Goal: Task Accomplishment & Management: Manage account settings

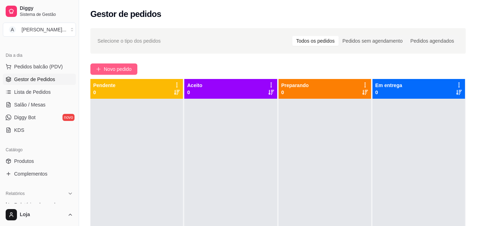
click at [111, 67] on span "Novo pedido" at bounding box center [118, 69] width 28 height 8
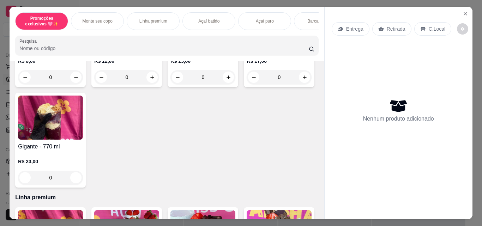
scroll to position [247, 0]
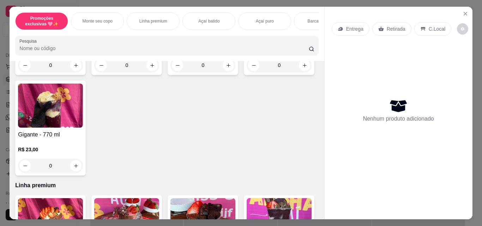
click at [72, 64] on div "0" at bounding box center [50, 65] width 65 height 14
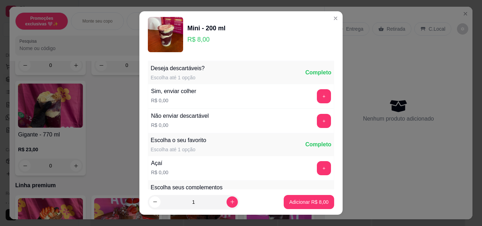
scroll to position [11, 0]
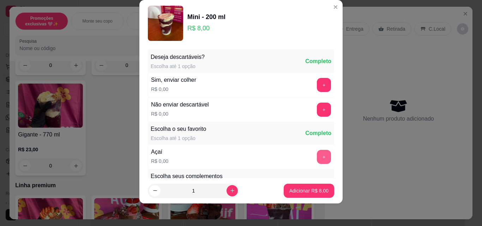
click at [317, 157] on button "+" at bounding box center [324, 157] width 14 height 14
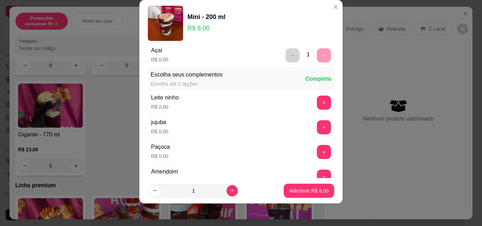
scroll to position [106, 0]
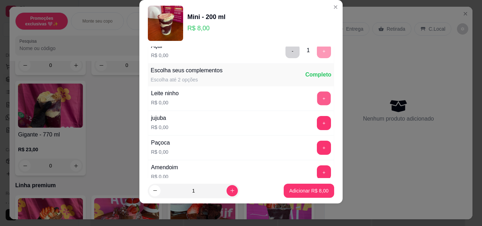
click at [317, 99] on button "+" at bounding box center [324, 99] width 14 height 14
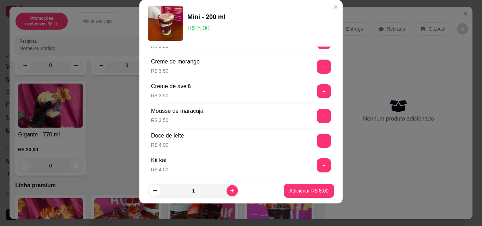
scroll to position [1058, 0]
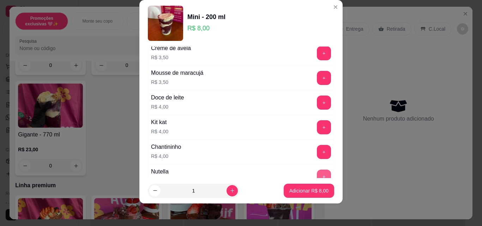
click at [317, 175] on button "+" at bounding box center [324, 177] width 14 height 14
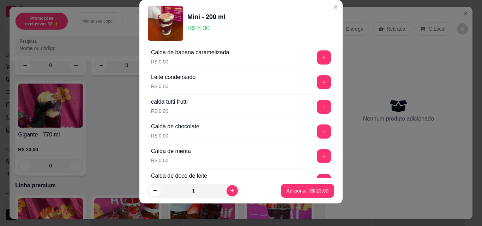
scroll to position [600, 0]
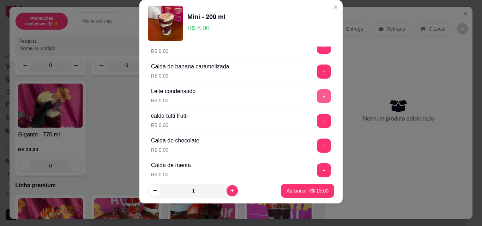
click at [317, 96] on button "+" at bounding box center [324, 96] width 14 height 14
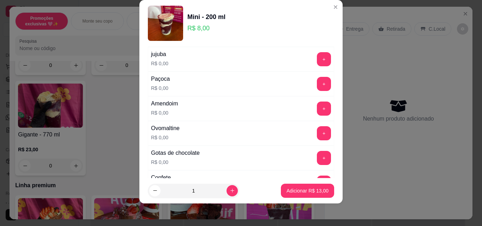
scroll to position [141, 0]
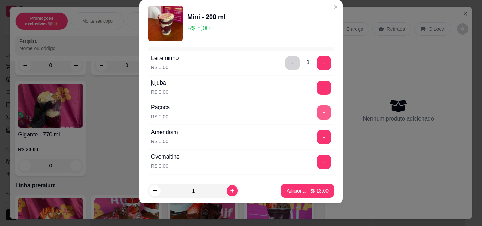
click at [317, 116] on button "+" at bounding box center [324, 112] width 14 height 14
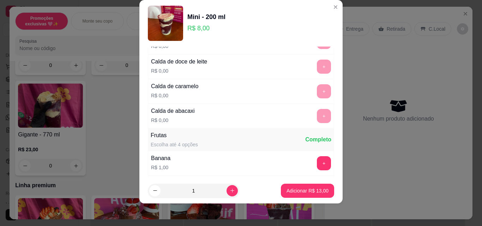
scroll to position [741, 0]
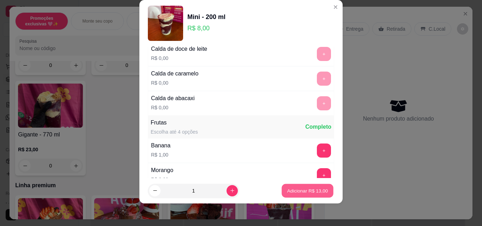
click at [308, 191] on p "Adicionar R$ 13,00" at bounding box center [307, 190] width 41 height 7
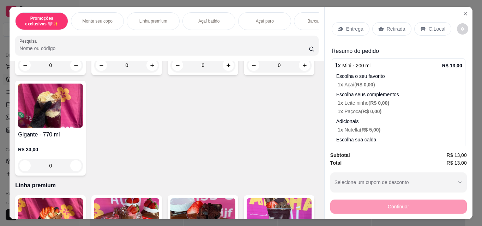
click at [383, 26] on div "Retirada" at bounding box center [391, 28] width 39 height 13
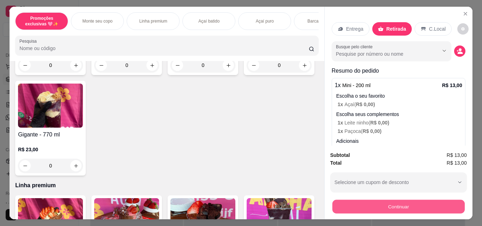
click at [383, 205] on button "Continuar" at bounding box center [398, 207] width 132 height 14
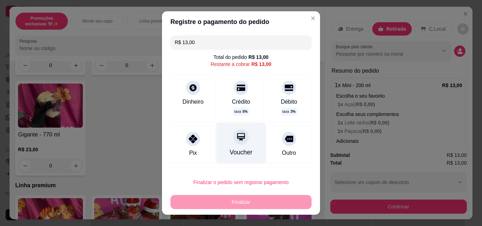
click at [238, 142] on div at bounding box center [241, 137] width 16 height 16
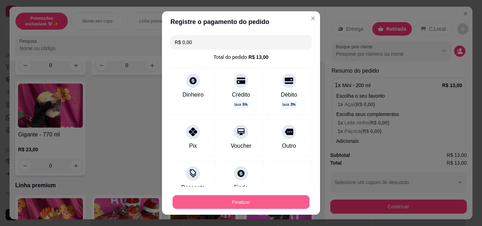
click at [250, 200] on button "Finalizar" at bounding box center [240, 202] width 137 height 14
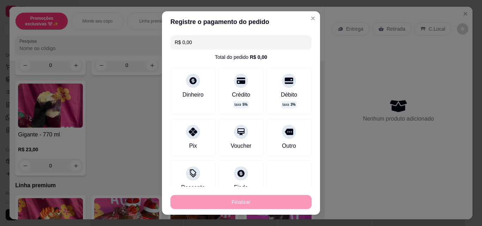
type input "-R$ 13,00"
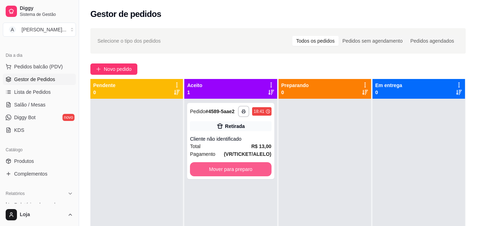
click at [258, 169] on button "Mover para preparo" at bounding box center [230, 169] width 81 height 14
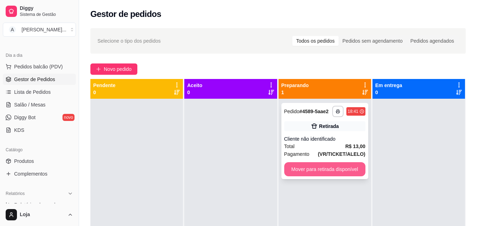
click at [326, 171] on button "Mover para retirada disponível" at bounding box center [324, 169] width 81 height 14
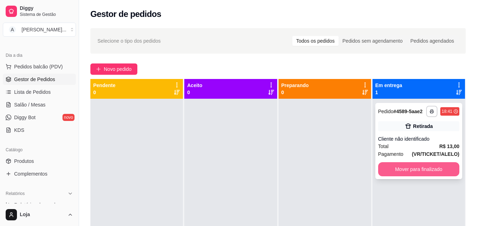
click at [394, 171] on button "Mover para finalizado" at bounding box center [418, 169] width 81 height 14
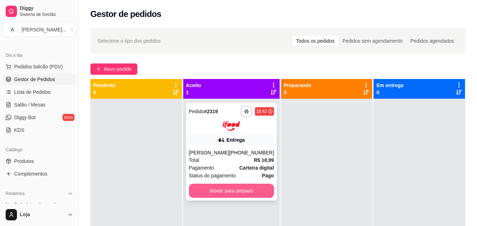
click at [193, 198] on button "Mover para preparo" at bounding box center [231, 191] width 85 height 14
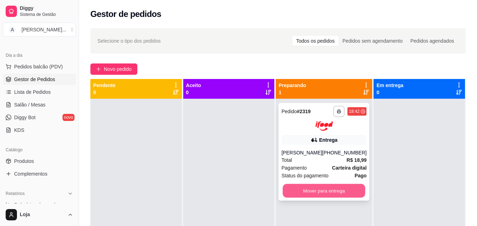
click at [313, 198] on button "Mover para entrega" at bounding box center [324, 191] width 83 height 14
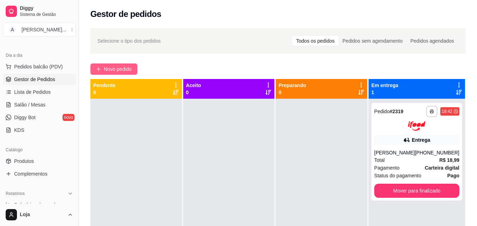
click at [93, 65] on button "Novo pedido" at bounding box center [113, 68] width 47 height 11
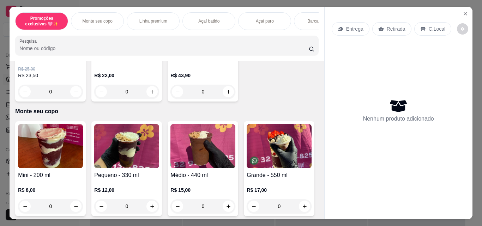
scroll to position [141, 0]
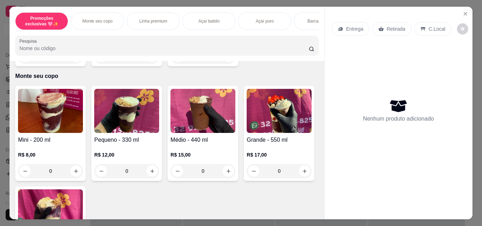
click at [225, 175] on div "0" at bounding box center [202, 171] width 65 height 14
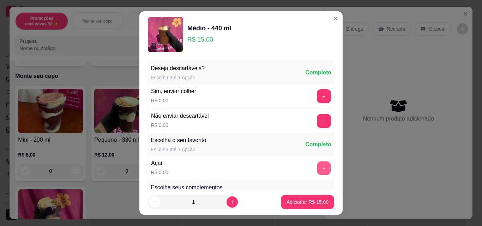
click at [317, 166] on button "+" at bounding box center [324, 169] width 14 height 14
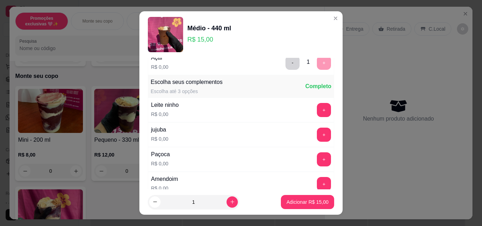
scroll to position [106, 0]
click at [317, 108] on button "+" at bounding box center [324, 110] width 14 height 14
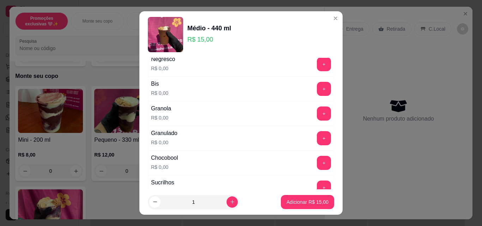
scroll to position [353, 0]
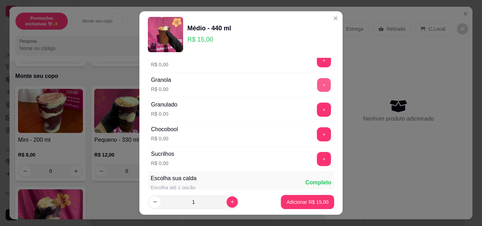
click at [317, 81] on button "+" at bounding box center [324, 85] width 14 height 14
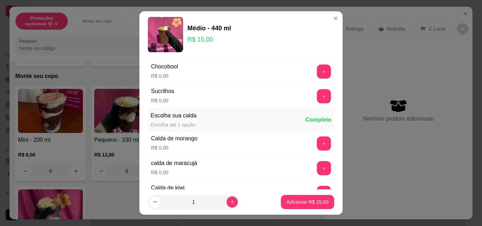
scroll to position [423, 0]
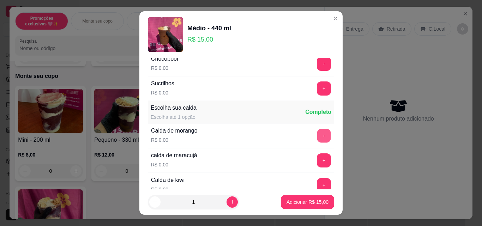
click at [317, 131] on button "+" at bounding box center [324, 136] width 14 height 14
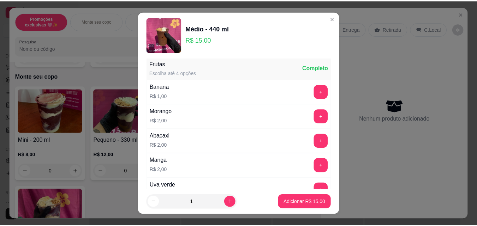
scroll to position [811, 0]
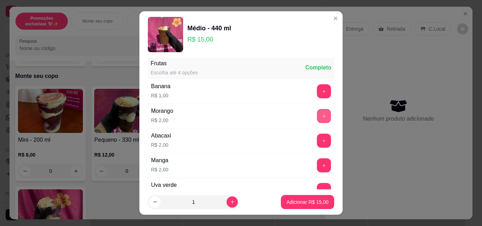
click at [317, 118] on button "+" at bounding box center [324, 116] width 14 height 14
click at [316, 201] on p "Adicionar R$ 17,00" at bounding box center [307, 202] width 42 height 7
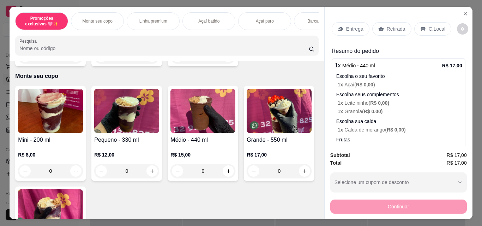
click at [372, 29] on div "Retirada" at bounding box center [391, 28] width 39 height 13
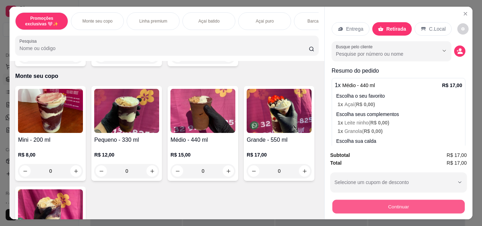
click at [405, 201] on button "Continuar" at bounding box center [398, 207] width 132 height 14
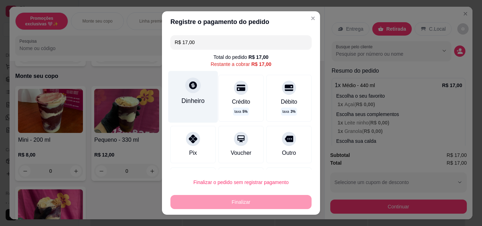
click at [187, 97] on div "Dinheiro" at bounding box center [192, 100] width 23 height 9
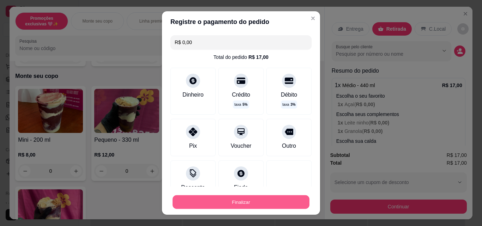
click at [250, 205] on button "Finalizar" at bounding box center [240, 202] width 137 height 14
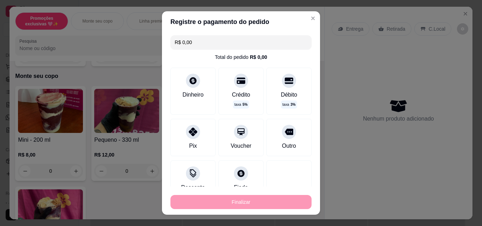
type input "-R$ 17,00"
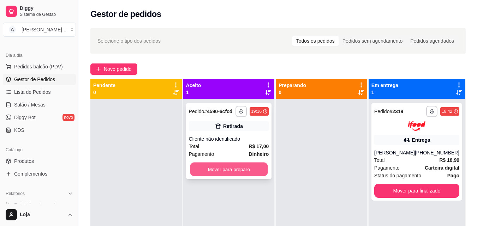
click at [211, 172] on button "Mover para preparo" at bounding box center [229, 170] width 78 height 14
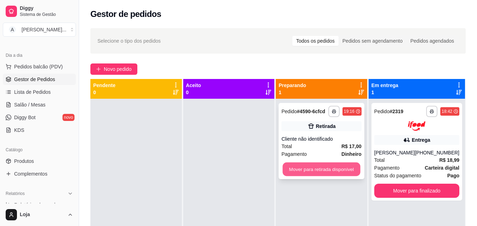
click at [329, 173] on button "Mover para retirada disponível" at bounding box center [322, 170] width 78 height 14
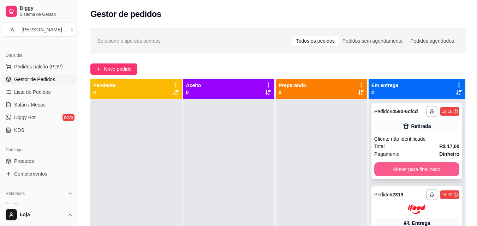
click at [417, 168] on button "Mover para finalizado" at bounding box center [416, 169] width 85 height 14
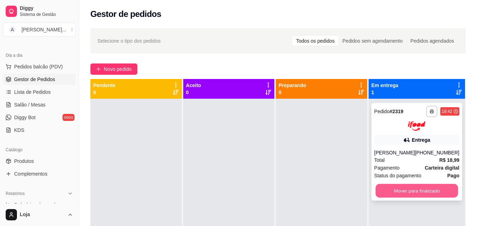
click at [419, 198] on button "Mover para finalizado" at bounding box center [416, 191] width 83 height 14
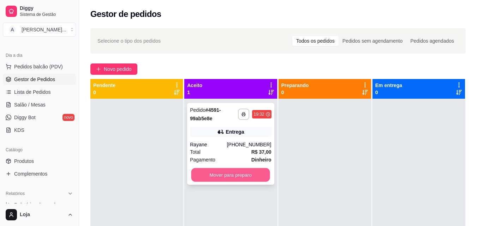
click at [247, 173] on button "Mover para preparo" at bounding box center [230, 175] width 79 height 14
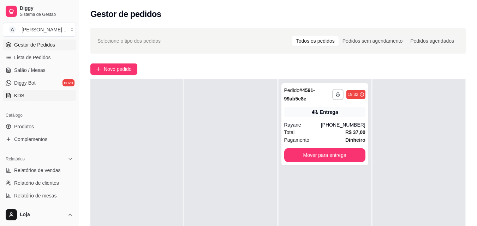
scroll to position [105, 0]
click at [33, 57] on span "Lista de Pedidos" at bounding box center [32, 56] width 37 height 7
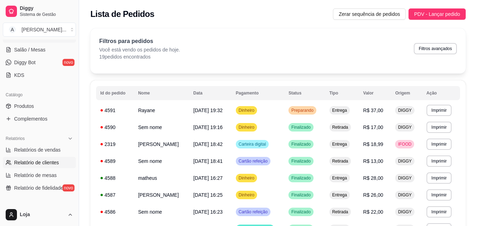
scroll to position [140, 0]
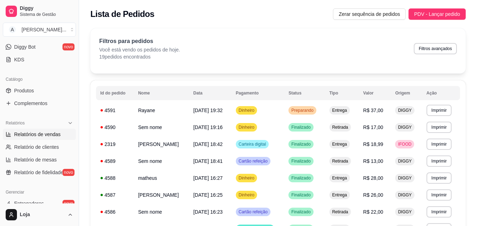
click at [41, 134] on span "Relatórios de vendas" at bounding box center [37, 134] width 47 height 7
select select "ALL"
select select "0"
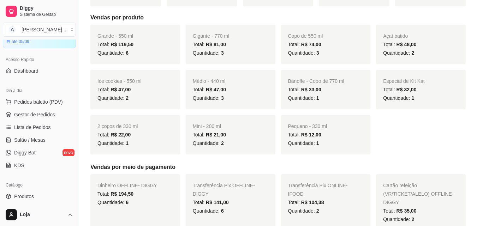
scroll to position [141, 0]
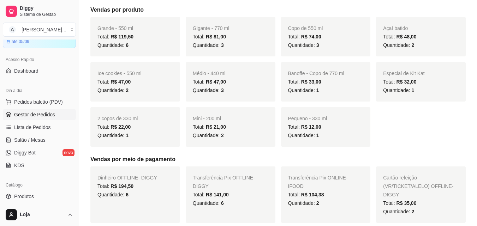
click at [9, 116] on icon at bounding box center [8, 115] width 5 height 1
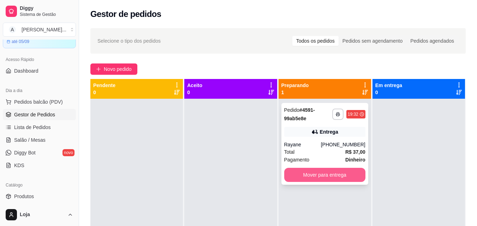
click at [329, 176] on button "Mover para entrega" at bounding box center [324, 175] width 81 height 14
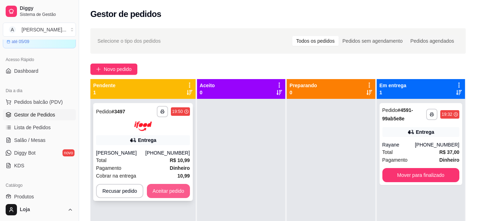
click at [163, 186] on button "Aceitar pedido" at bounding box center [168, 191] width 43 height 14
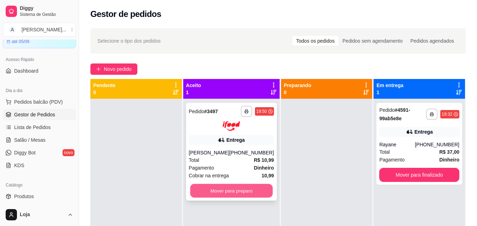
click at [251, 189] on button "Mover para preparo" at bounding box center [231, 191] width 83 height 14
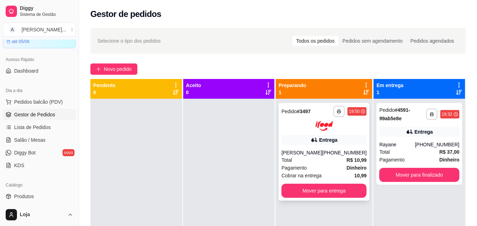
click at [312, 141] on icon at bounding box center [313, 140] width 5 height 4
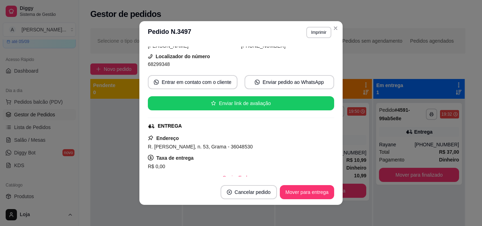
scroll to position [71, 0]
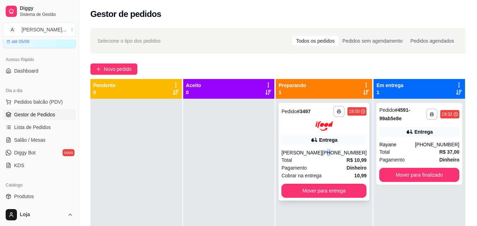
click at [329, 149] on div "[PHONE_NUMBER]" at bounding box center [344, 152] width 44 height 7
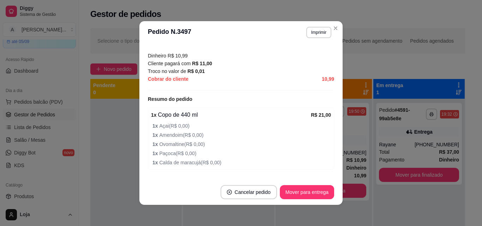
scroll to position [176, 0]
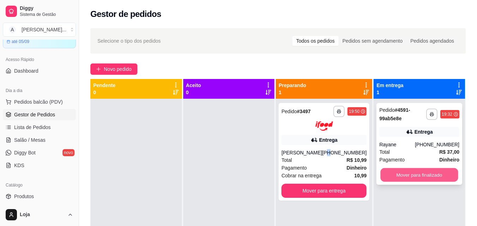
click at [414, 181] on button "Mover para finalizado" at bounding box center [419, 175] width 78 height 14
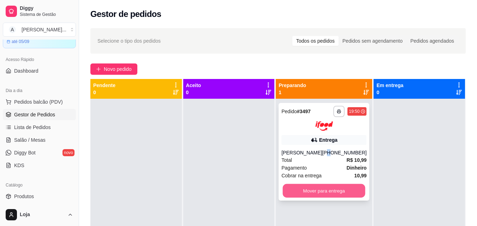
click at [298, 195] on button "Mover para entrega" at bounding box center [324, 191] width 83 height 14
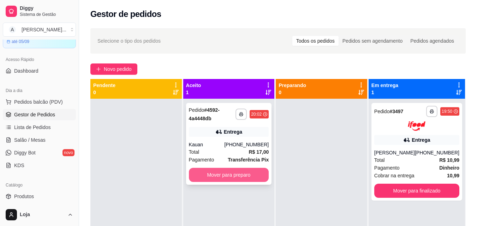
click at [205, 181] on button "Mover para preparo" at bounding box center [229, 175] width 80 height 14
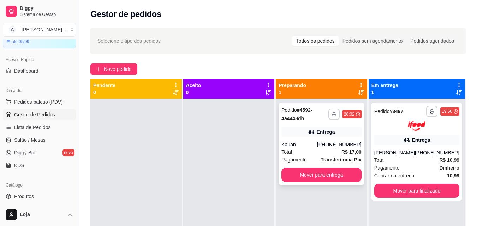
click at [307, 144] on div "Kauan" at bounding box center [299, 144] width 36 height 7
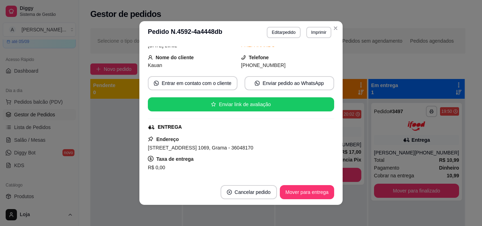
scroll to position [106, 0]
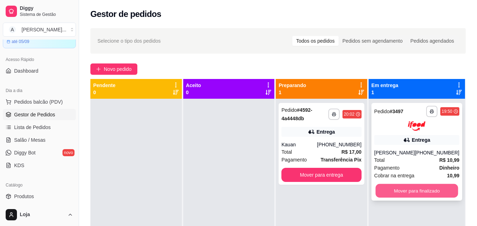
click at [413, 194] on button "Mover para finalizado" at bounding box center [416, 191] width 83 height 14
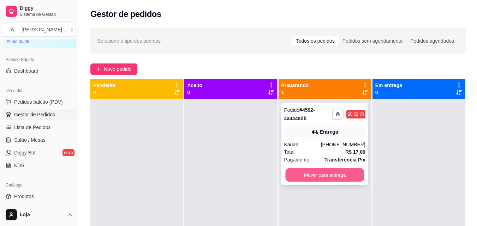
click at [336, 178] on button "Mover para entrega" at bounding box center [324, 175] width 79 height 14
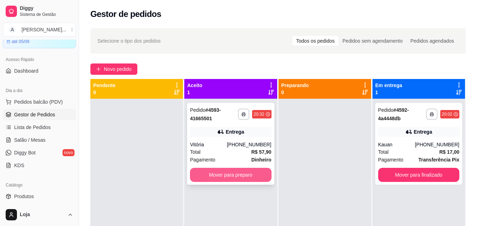
click at [222, 174] on button "Mover para preparo" at bounding box center [230, 175] width 81 height 14
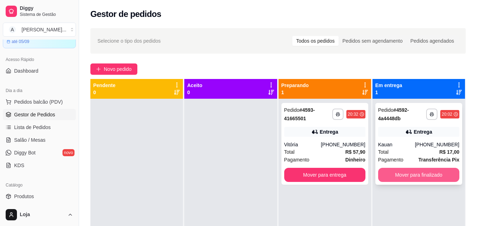
click at [408, 173] on button "Mover para finalizado" at bounding box center [418, 175] width 81 height 14
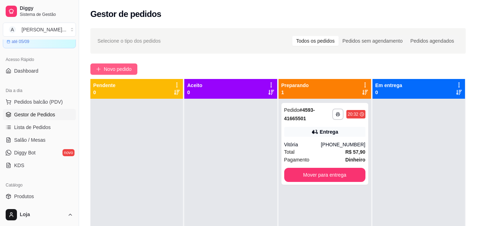
click at [106, 68] on span "Novo pedido" at bounding box center [118, 69] width 28 height 8
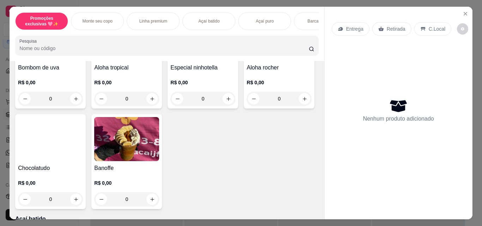
scroll to position [564, 0]
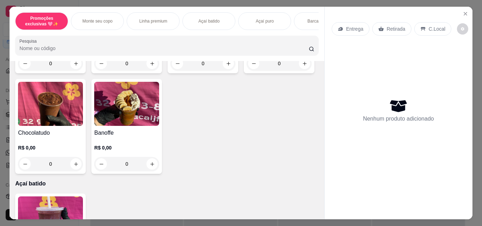
click at [83, 164] on div "0" at bounding box center [50, 164] width 65 height 14
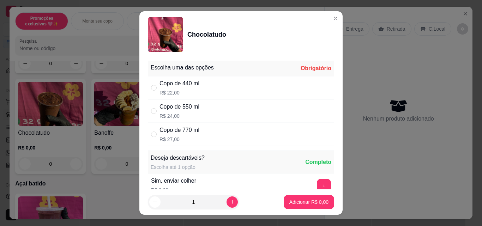
click at [197, 129] on div "Copo de 770 ml" at bounding box center [179, 130] width 40 height 8
radio input "true"
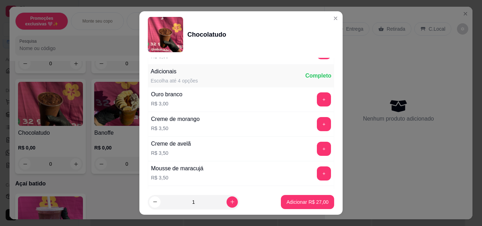
scroll to position [123, 0]
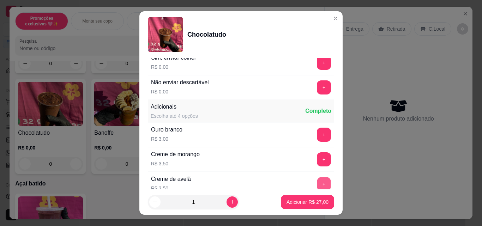
click at [317, 182] on button "+" at bounding box center [324, 184] width 14 height 14
click at [307, 197] on button "Adicionar R$ 30,50" at bounding box center [307, 202] width 53 height 14
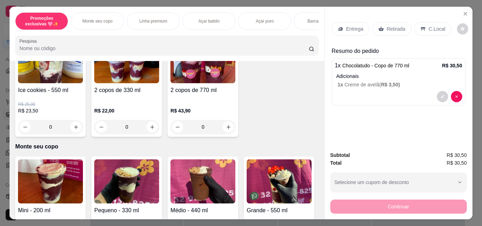
scroll to position [35, 0]
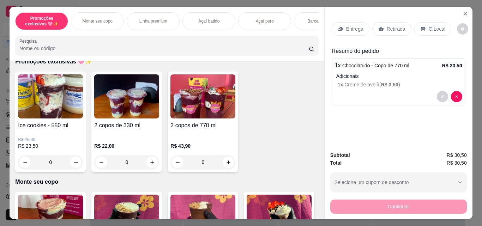
click at [147, 160] on div "0" at bounding box center [126, 162] width 65 height 14
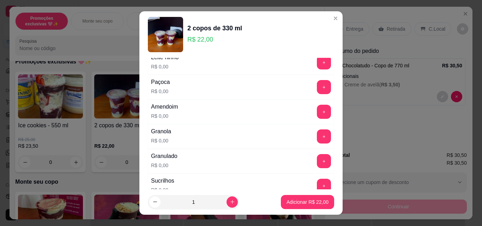
scroll to position [71, 0]
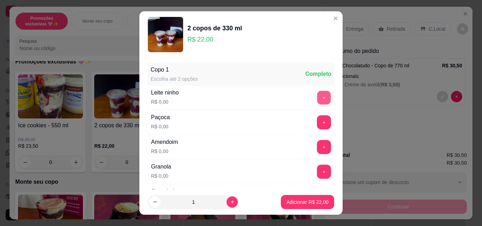
click at [317, 99] on button "+" at bounding box center [324, 98] width 14 height 14
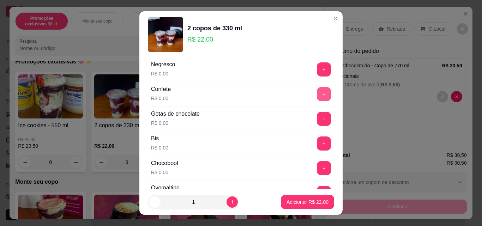
scroll to position [282, 0]
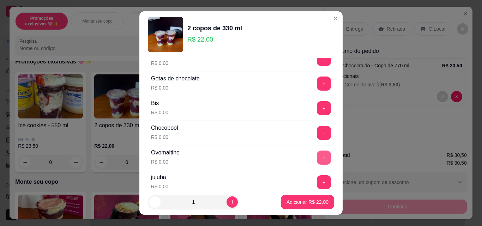
click at [317, 161] on button "+" at bounding box center [324, 158] width 14 height 14
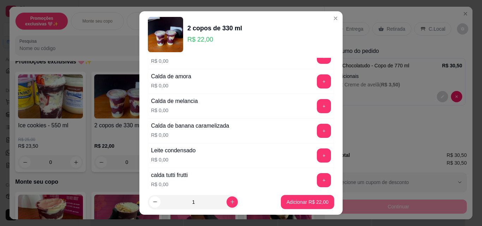
scroll to position [564, 0]
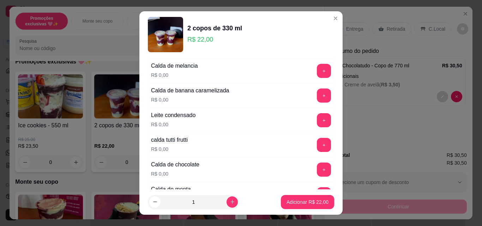
click at [308, 113] on div "Leite condensado R$ 0,00 +" at bounding box center [241, 120] width 186 height 25
click at [317, 117] on button "+" at bounding box center [324, 120] width 14 height 14
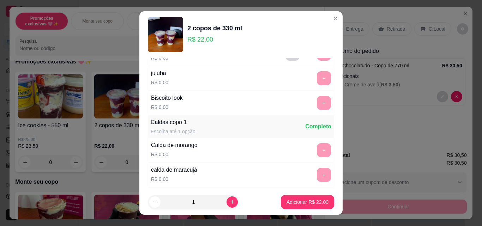
scroll to position [353, 0]
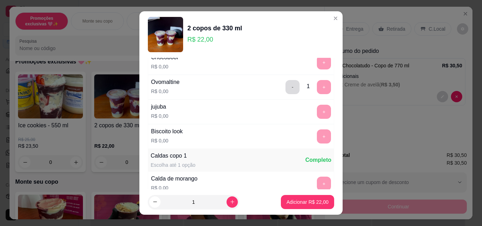
click at [285, 82] on button "-" at bounding box center [292, 87] width 14 height 14
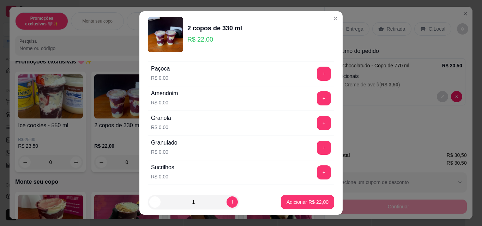
scroll to position [106, 0]
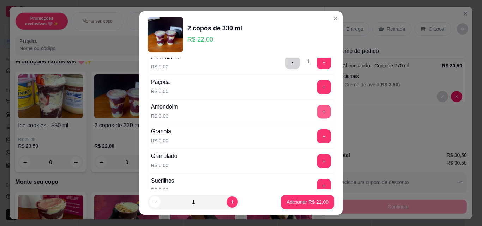
click at [317, 110] on button "+" at bounding box center [324, 112] width 14 height 14
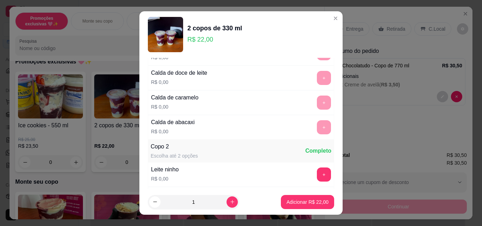
scroll to position [811, 0]
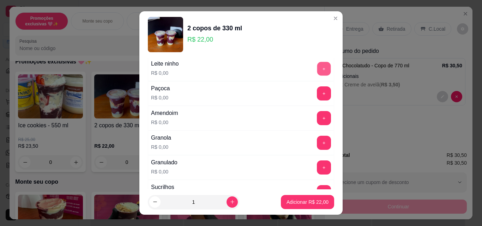
click at [317, 67] on button "+" at bounding box center [324, 69] width 14 height 14
click at [317, 114] on button "+" at bounding box center [324, 118] width 14 height 14
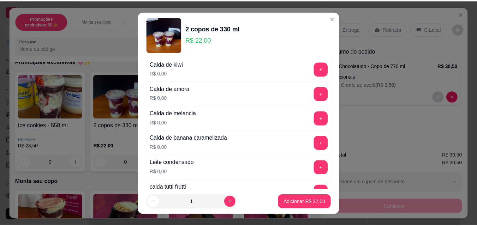
scroll to position [1235, 0]
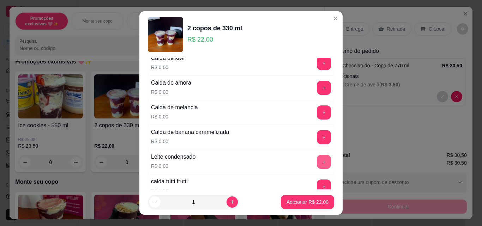
click at [317, 157] on button "+" at bounding box center [324, 162] width 14 height 14
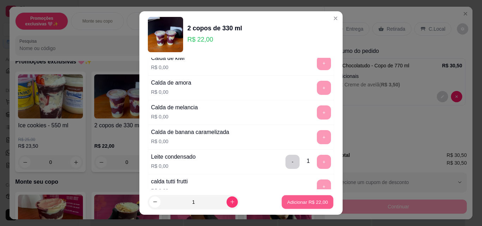
click at [299, 199] on p "Adicionar R$ 22,00" at bounding box center [307, 202] width 41 height 7
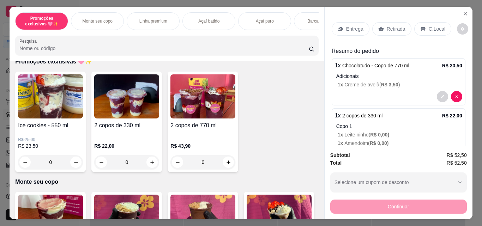
click at [379, 26] on icon at bounding box center [381, 29] width 6 height 6
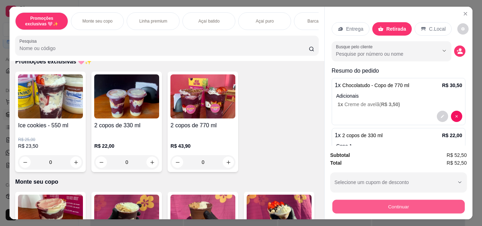
click at [372, 200] on button "Continuar" at bounding box center [398, 207] width 132 height 14
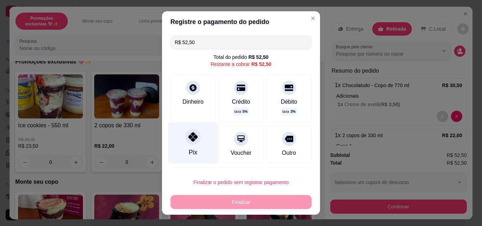
click at [189, 145] on div "Pix" at bounding box center [193, 143] width 50 height 41
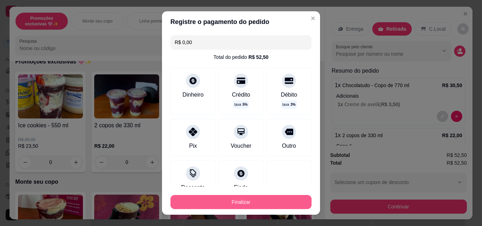
click at [201, 197] on button "Finalizar" at bounding box center [240, 202] width 141 height 14
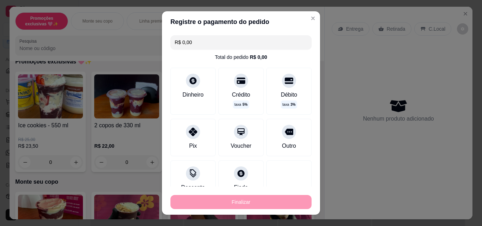
type input "-R$ 52,50"
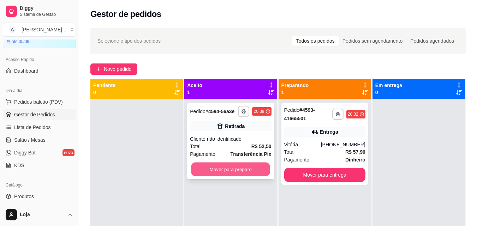
click at [216, 168] on button "Mover para preparo" at bounding box center [230, 170] width 79 height 14
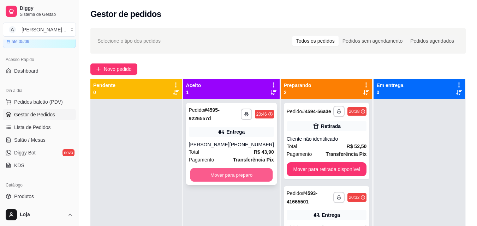
click at [208, 173] on button "Mover para preparo" at bounding box center [231, 175] width 83 height 14
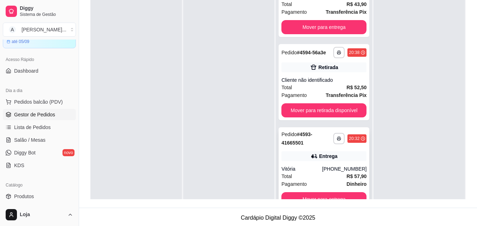
scroll to position [20, 0]
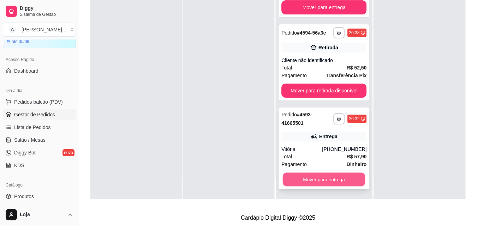
click at [332, 177] on button "Mover para entrega" at bounding box center [324, 180] width 83 height 14
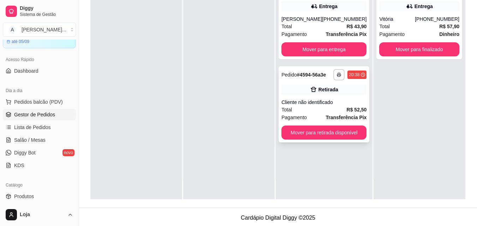
click at [303, 104] on div "Cliente não identificado" at bounding box center [323, 102] width 85 height 7
click at [338, 21] on div "[PHONE_NUMBER]" at bounding box center [344, 19] width 44 height 7
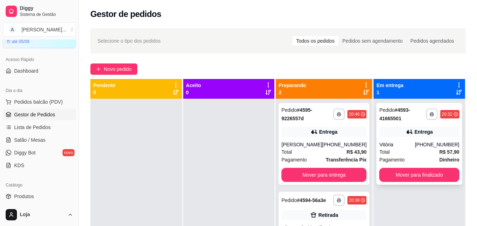
click at [407, 134] on icon at bounding box center [409, 132] width 5 height 4
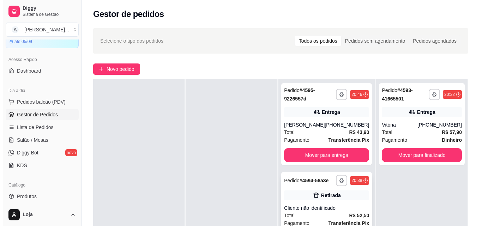
scroll to position [35, 0]
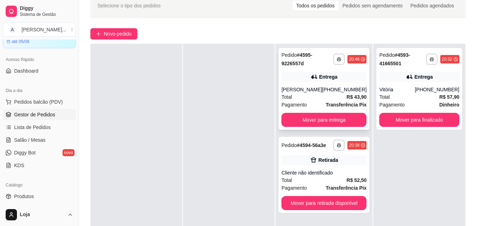
click at [312, 85] on div "**********" at bounding box center [323, 89] width 91 height 82
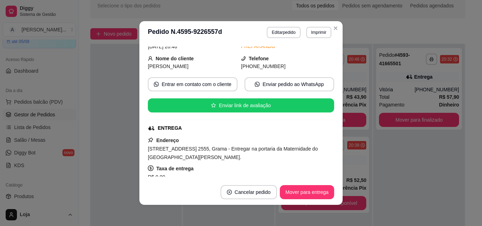
scroll to position [71, 0]
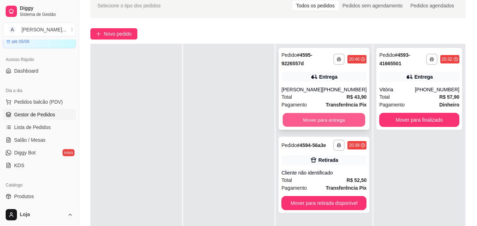
click at [323, 115] on button "Mover para entrega" at bounding box center [324, 120] width 83 height 14
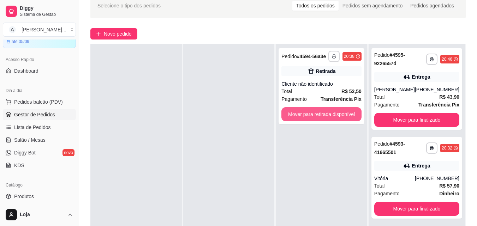
click at [323, 115] on button "Mover para retirada disponível" at bounding box center [321, 114] width 80 height 14
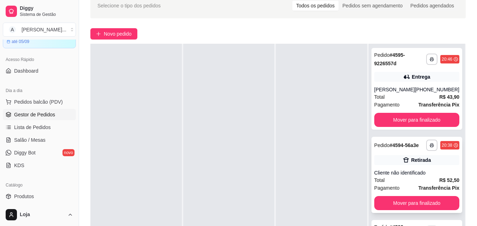
click at [380, 150] on div "Pedido # 4594-56a3e" at bounding box center [396, 145] width 44 height 8
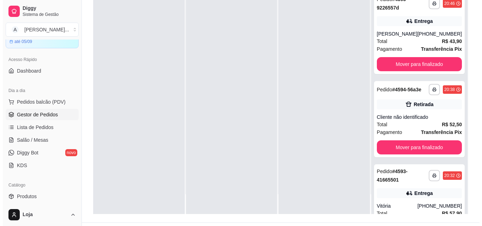
scroll to position [108, 0]
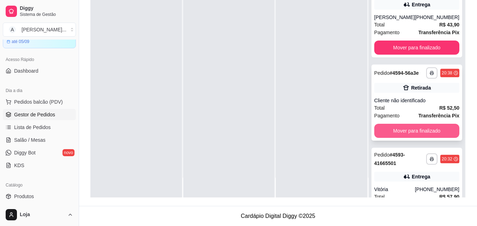
click at [407, 138] on button "Mover para finalizado" at bounding box center [416, 131] width 85 height 14
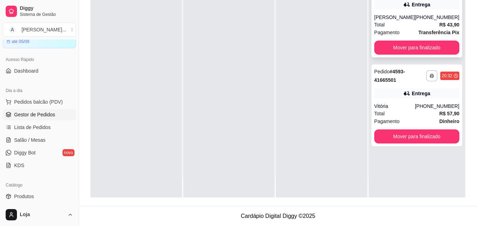
click at [401, 23] on div "Total R$ 43,90" at bounding box center [416, 25] width 85 height 8
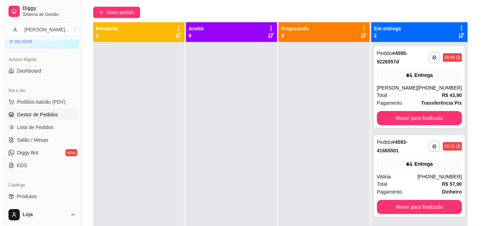
scroll to position [0, 0]
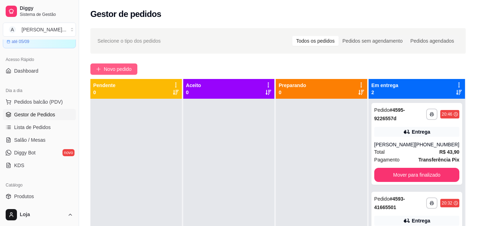
click at [131, 69] on span "Novo pedido" at bounding box center [118, 69] width 28 height 8
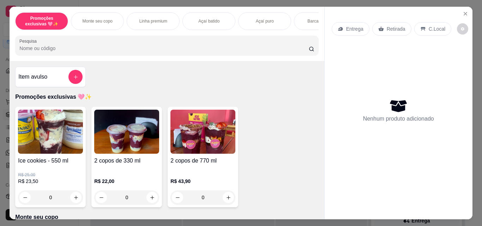
click at [226, 196] on div "0" at bounding box center [202, 197] width 65 height 14
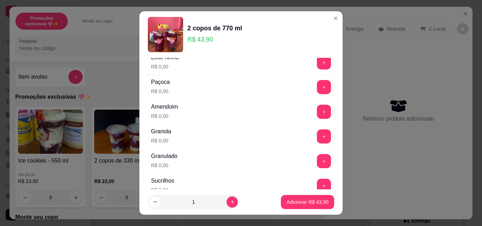
scroll to position [35, 0]
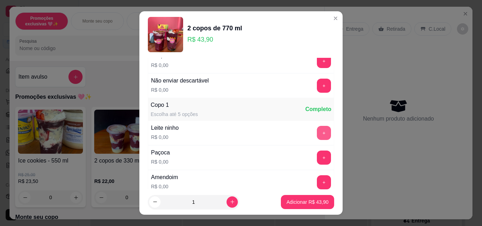
click at [317, 132] on button "+" at bounding box center [324, 133] width 14 height 14
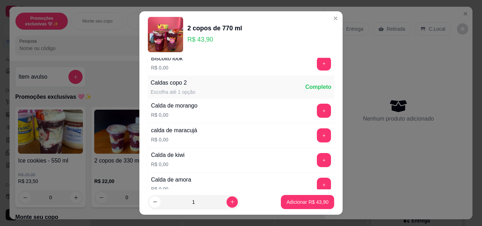
scroll to position [1623, 0]
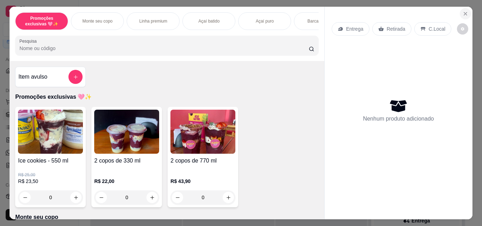
click at [461, 8] on button "Close" at bounding box center [465, 13] width 11 height 11
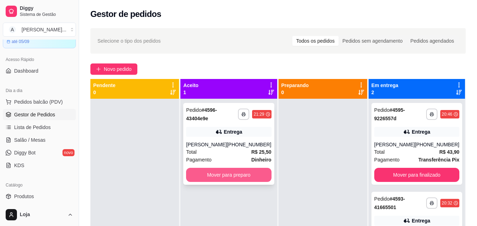
click at [204, 174] on button "Mover para preparo" at bounding box center [228, 175] width 85 height 14
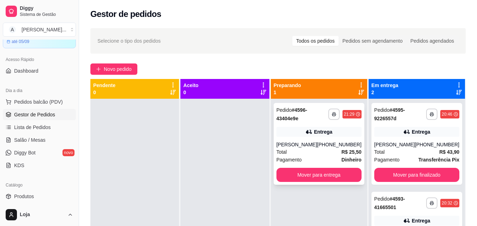
click at [346, 143] on div "[PHONE_NUMBER]" at bounding box center [339, 144] width 44 height 7
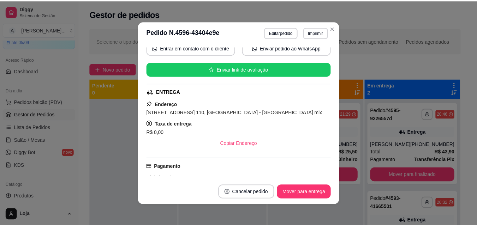
scroll to position [140, 0]
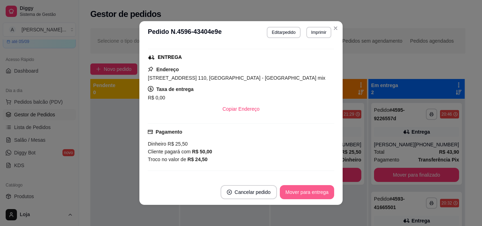
click at [309, 187] on button "Mover para entrega" at bounding box center [307, 192] width 54 height 14
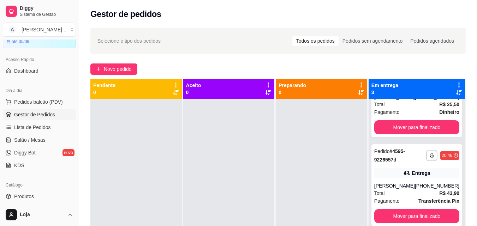
scroll to position [20, 0]
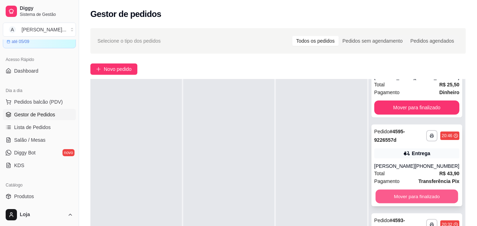
click at [398, 192] on button "Mover para finalizado" at bounding box center [416, 197] width 83 height 14
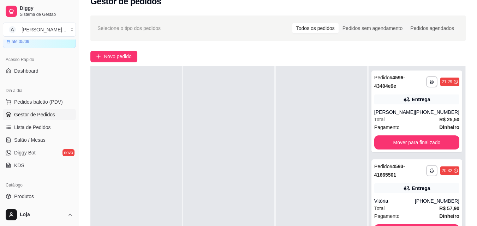
scroll to position [106, 0]
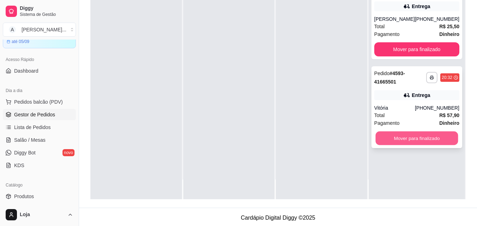
click at [410, 140] on button "Mover para finalizado" at bounding box center [416, 139] width 83 height 14
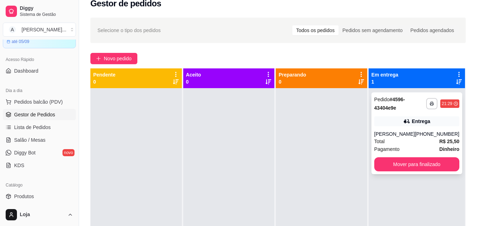
scroll to position [0, 0]
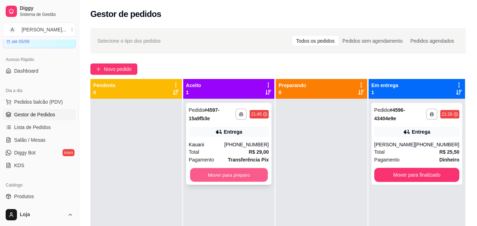
click at [219, 171] on button "Mover para preparo" at bounding box center [229, 175] width 78 height 14
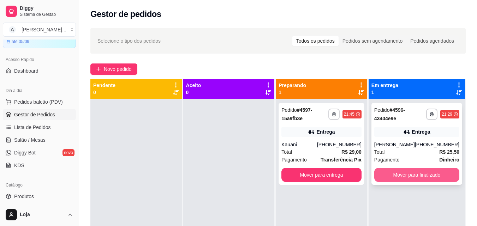
click at [400, 176] on button "Mover para finalizado" at bounding box center [416, 175] width 85 height 14
